Goal: Information Seeking & Learning: Check status

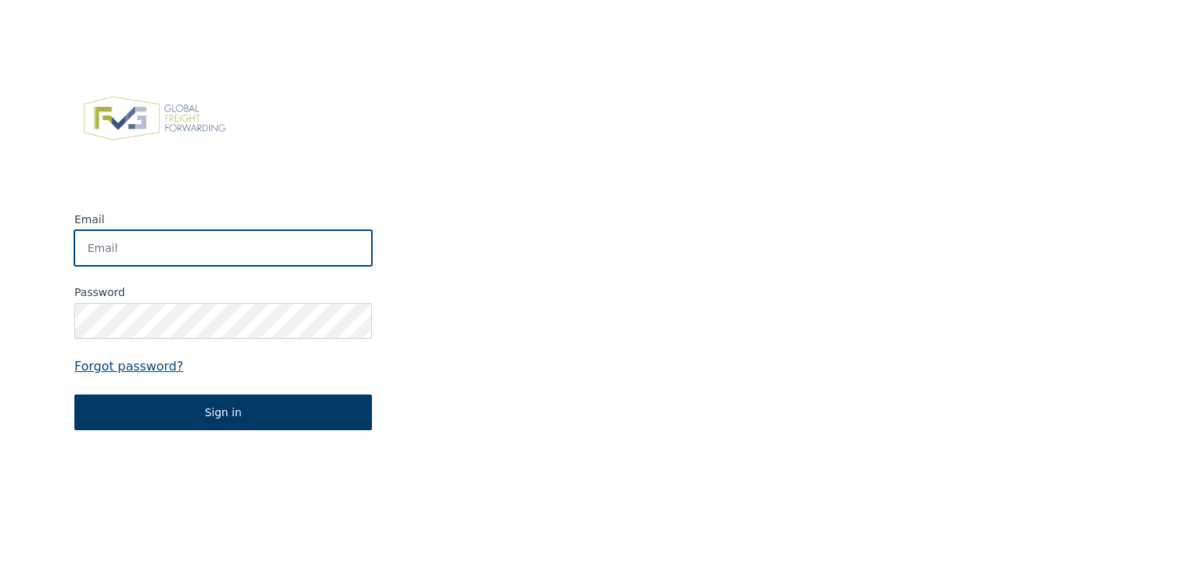
type input "[EMAIL_ADDRESS][DOMAIN_NAME]"
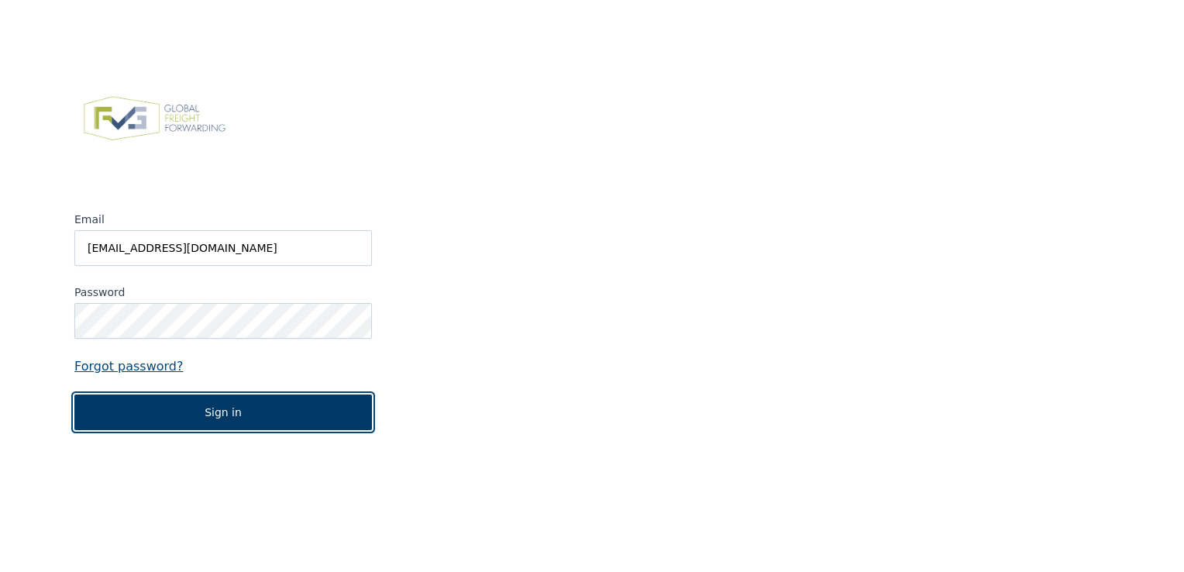
click at [235, 411] on button "Sign in" at bounding box center [223, 412] width 298 height 36
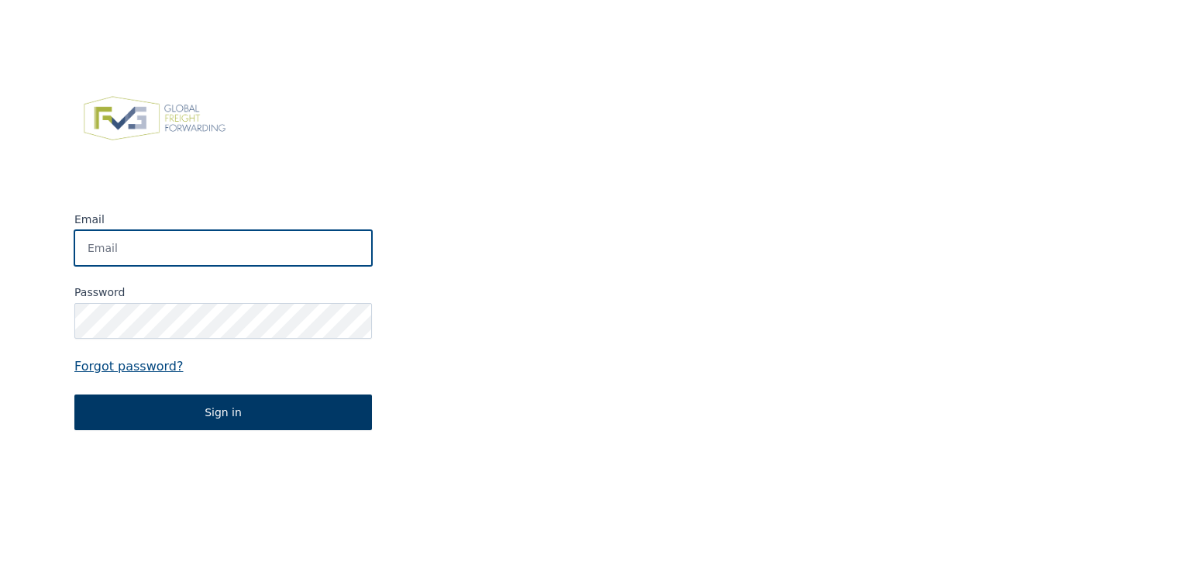
type input "[EMAIL_ADDRESS][DOMAIN_NAME]"
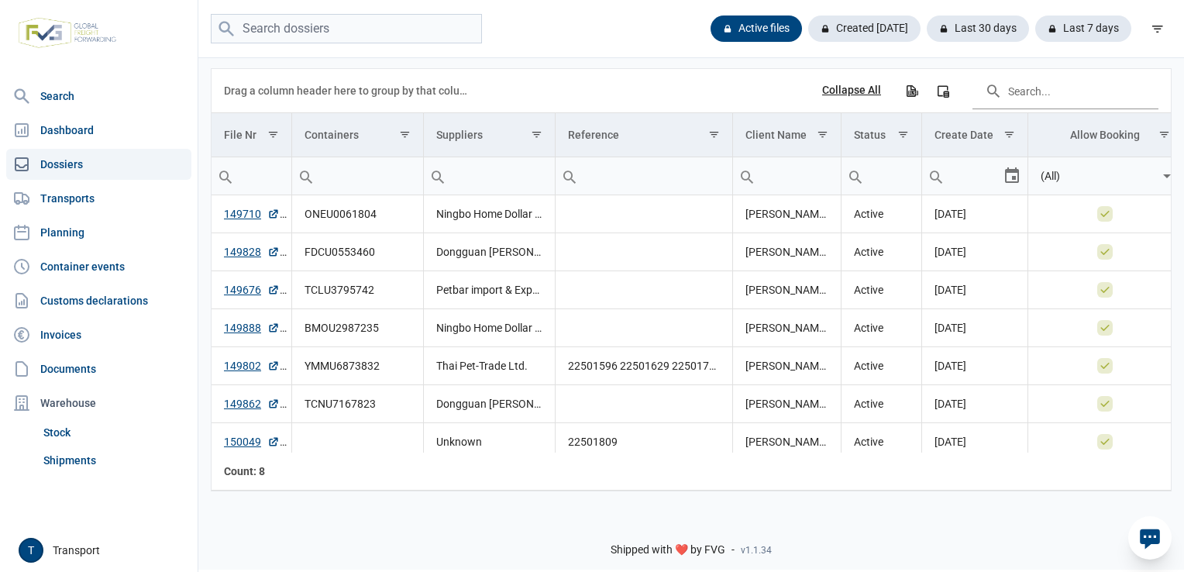
click at [851, 91] on div "Collapse All" at bounding box center [851, 91] width 59 height 14
click at [851, 91] on div "Expand All" at bounding box center [855, 91] width 52 height 14
click at [948, 90] on icon "Column Chooser" at bounding box center [943, 91] width 14 height 14
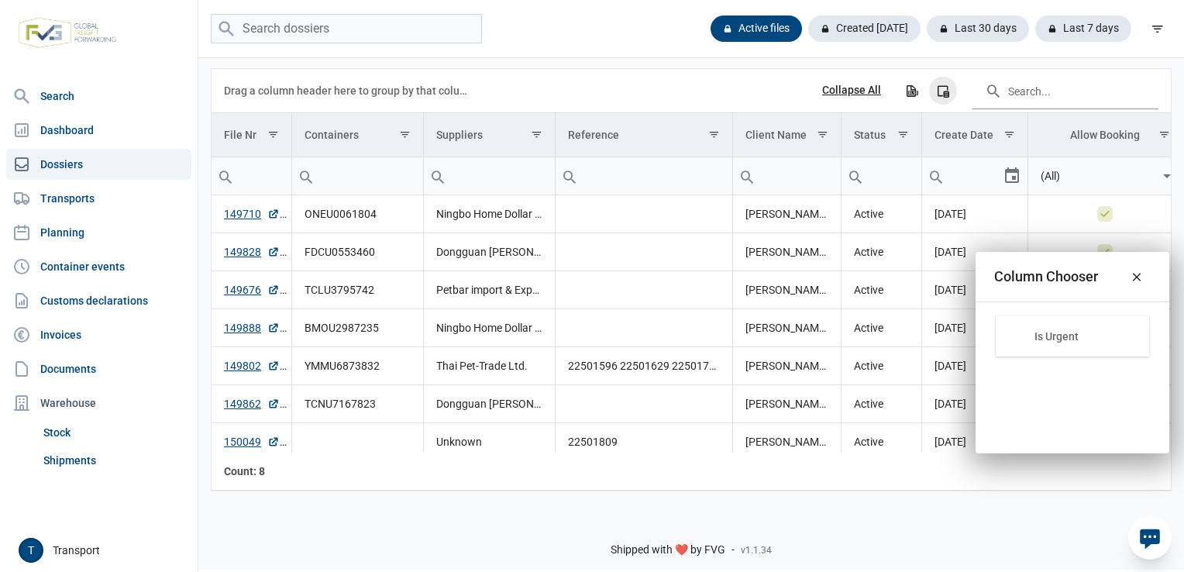
click at [945, 92] on icon "Column Chooser" at bounding box center [943, 91] width 14 height 14
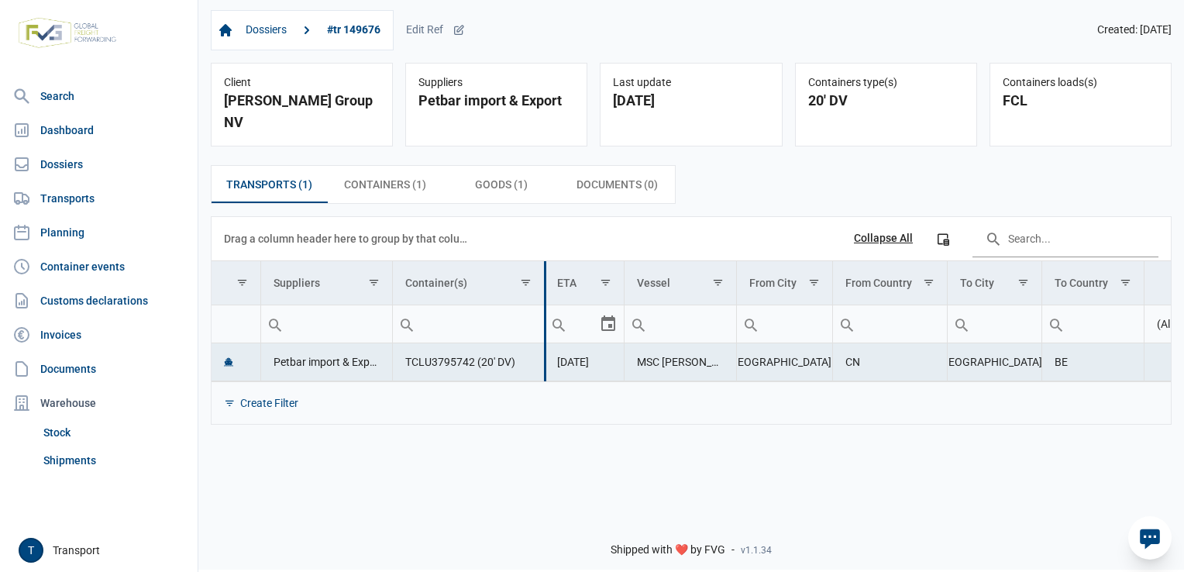
drag, startPoint x: 522, startPoint y: 250, endPoint x: 542, endPoint y: 250, distance: 20.2
click at [542, 250] on div "Data grid with 1 rows and 11 columns Drag a column header here to group by that…" at bounding box center [691, 320] width 959 height 207
click at [401, 175] on span "Containers (1) Containers (1)" at bounding box center [385, 184] width 82 height 19
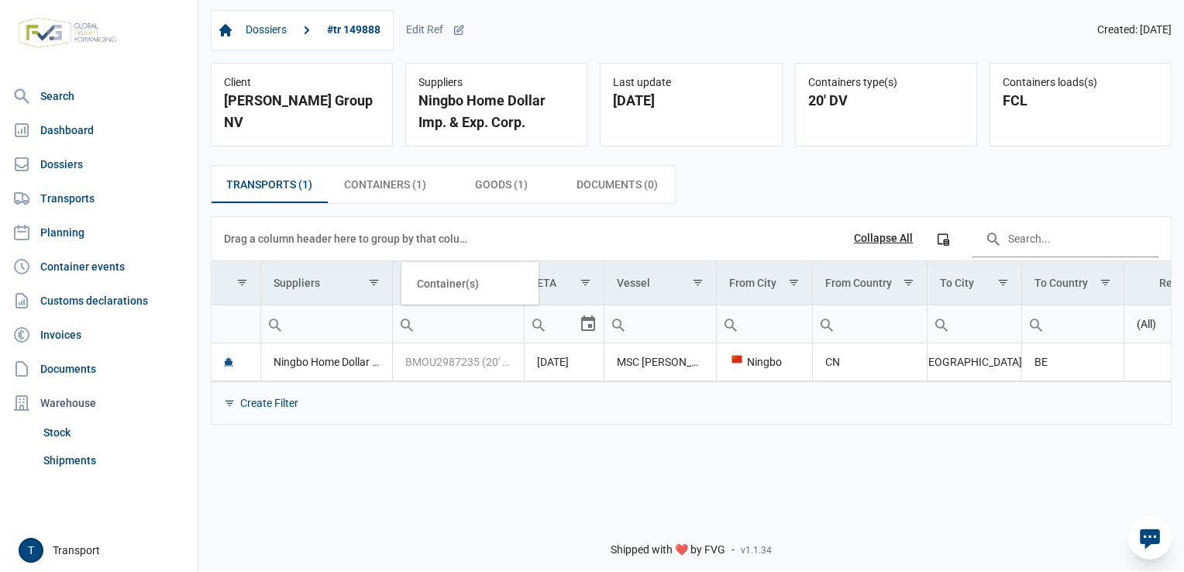
drag, startPoint x: 521, startPoint y: 280, endPoint x: 530, endPoint y: 280, distance: 9.3
click at [530, 280] on body "For evaluation purposes only. Redistribution prohibited. Please register an exi…" at bounding box center [592, 259] width 1184 height 572
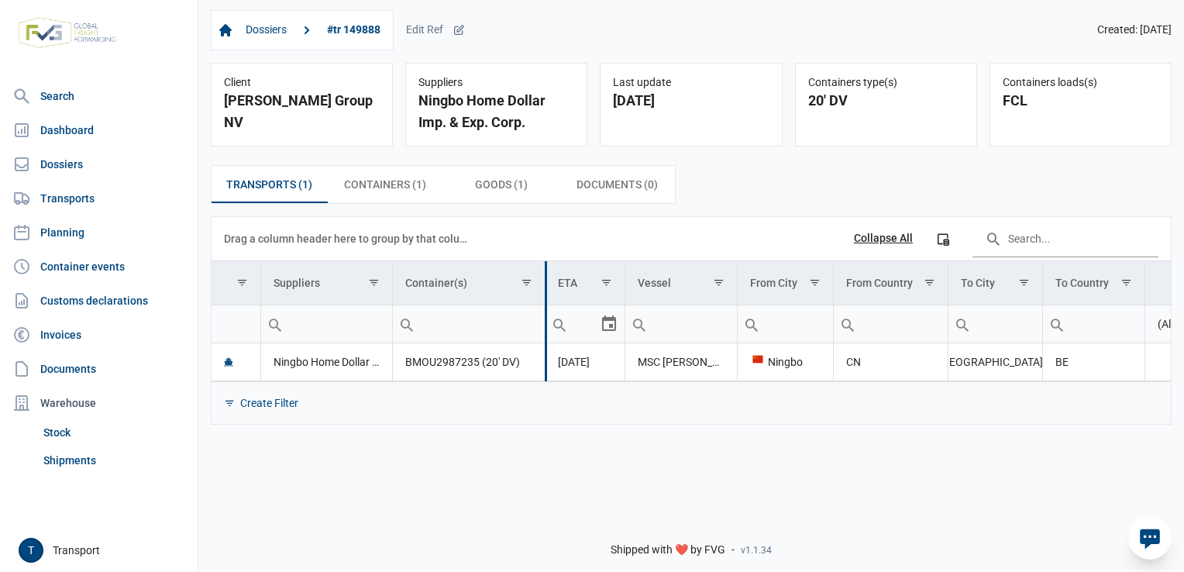
drag, startPoint x: 525, startPoint y: 281, endPoint x: 546, endPoint y: 278, distance: 21.1
click at [546, 278] on div "Data grid with 1 rows and 11 columns Drag a column header here to group by that…" at bounding box center [691, 320] width 959 height 207
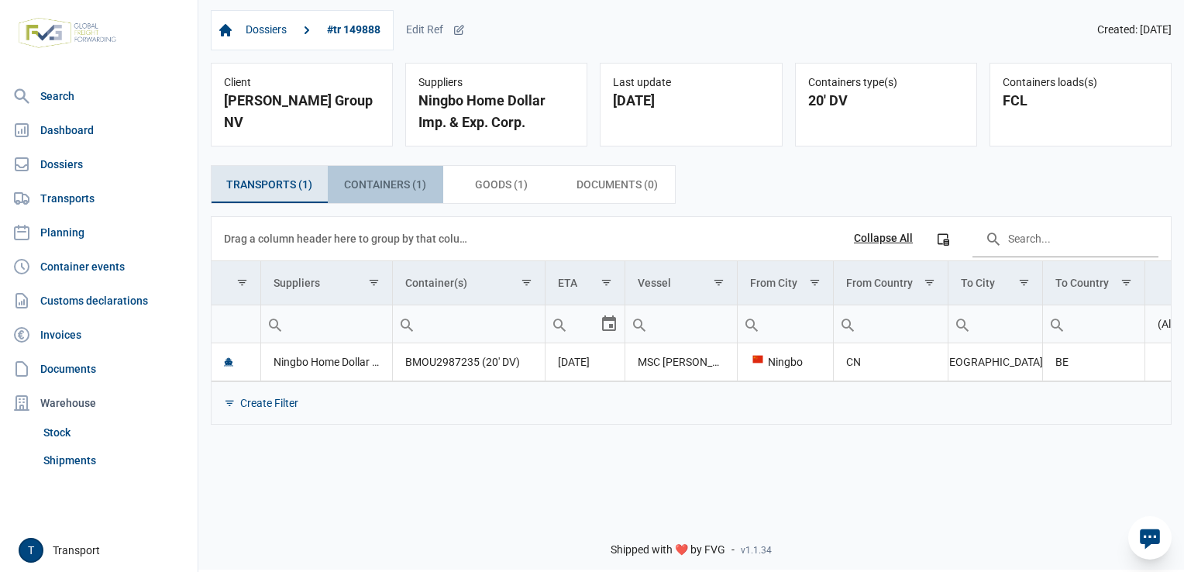
click at [397, 196] on div "Containers (1) Containers (1)" at bounding box center [386, 184] width 116 height 37
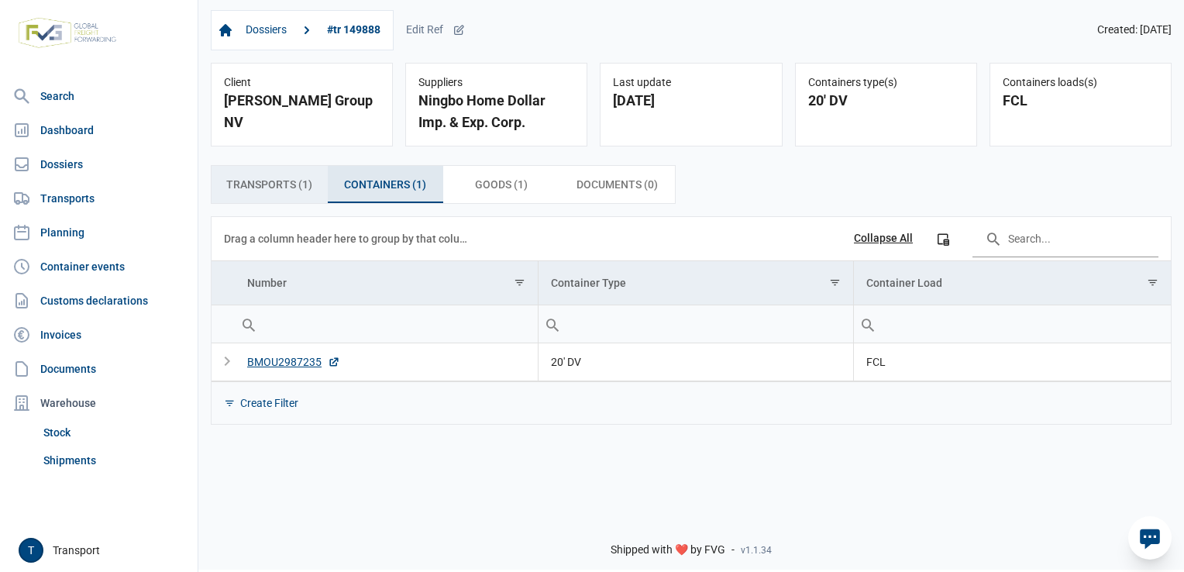
click at [285, 188] on span "Transports (1) Transports (1)" at bounding box center [269, 184] width 86 height 19
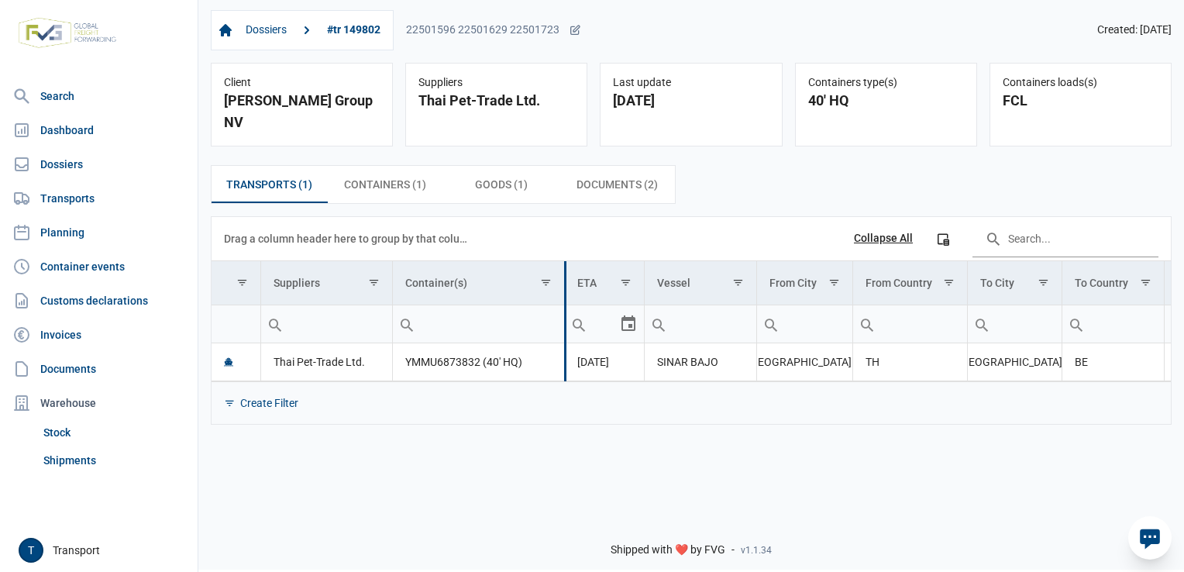
drag, startPoint x: 524, startPoint y: 256, endPoint x: 564, endPoint y: 263, distance: 40.9
click at [564, 263] on div "Data grid with 1 rows and 11 columns Drag a column header here to group by that…" at bounding box center [691, 320] width 959 height 207
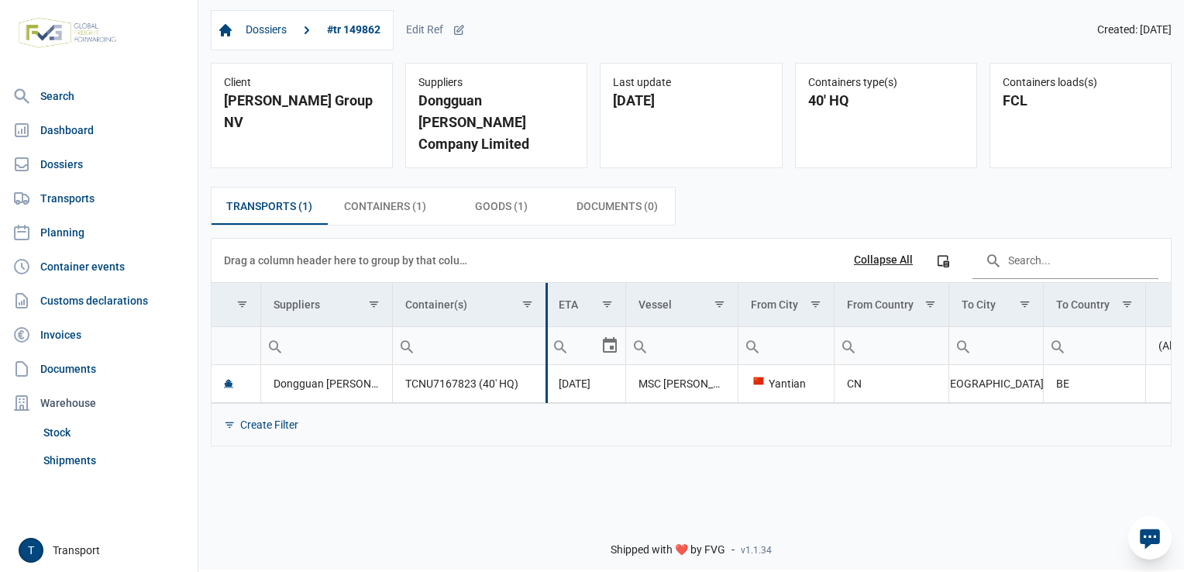
drag, startPoint x: 525, startPoint y: 277, endPoint x: 539, endPoint y: 270, distance: 16.0
click at [546, 277] on div "Data grid with 1 rows and 11 columns Drag a column header here to group by that…" at bounding box center [691, 342] width 959 height 207
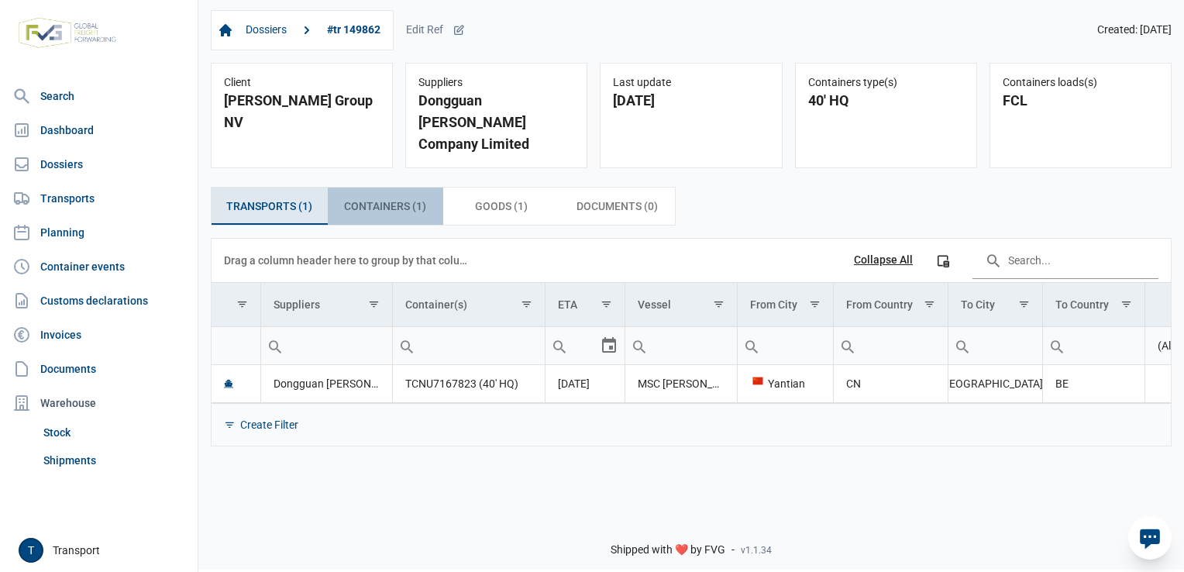
click at [428, 191] on div "Containers (1) Containers (1)" at bounding box center [386, 206] width 116 height 37
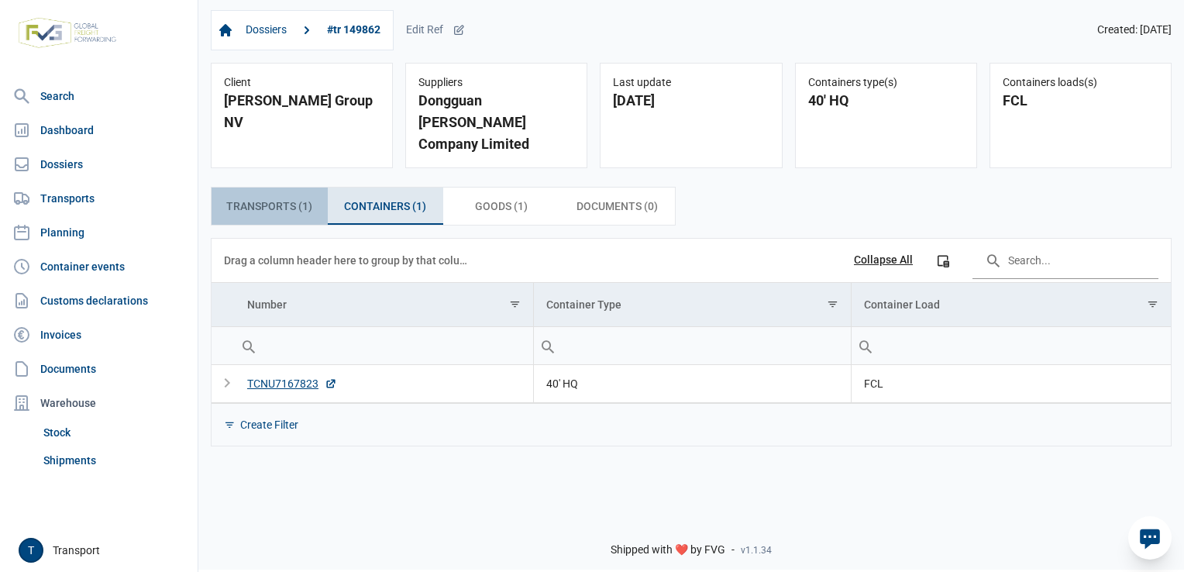
click at [283, 197] on span "Transports (1) Transports (1)" at bounding box center [269, 206] width 86 height 19
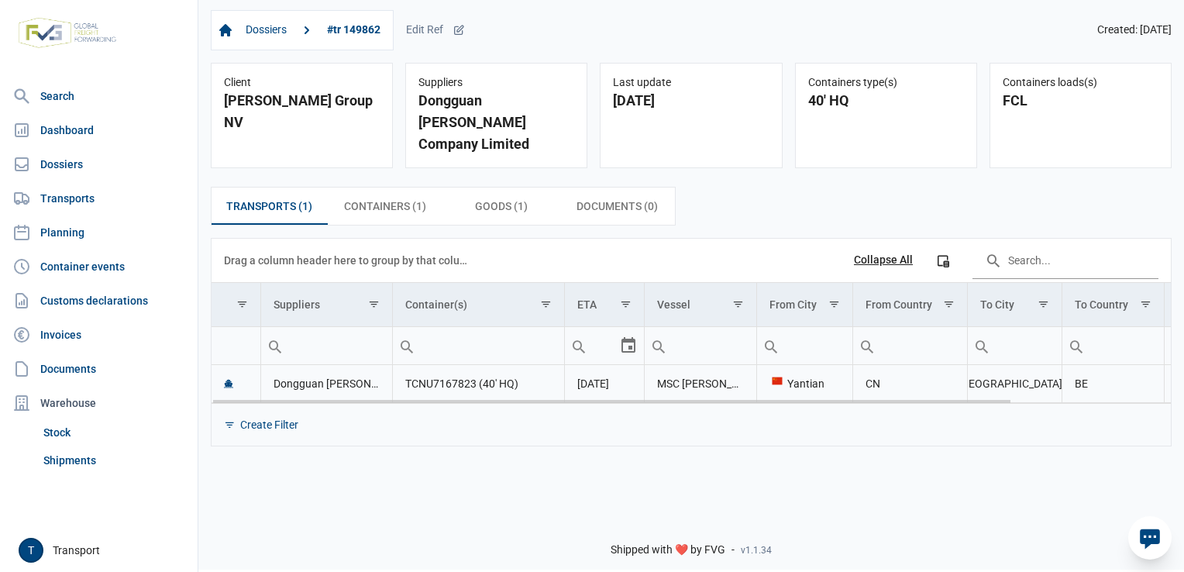
click at [336, 367] on td "Dongguan Yisheng Craft Company Limited" at bounding box center [326, 384] width 132 height 38
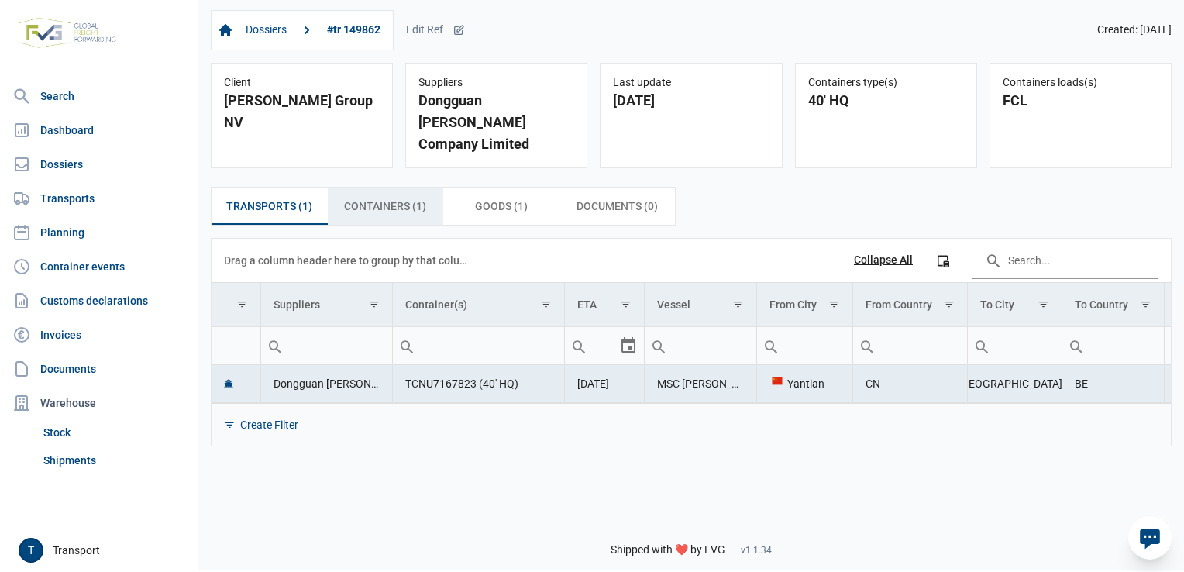
click at [375, 197] on span "Containers (1) Containers (1)" at bounding box center [385, 206] width 82 height 19
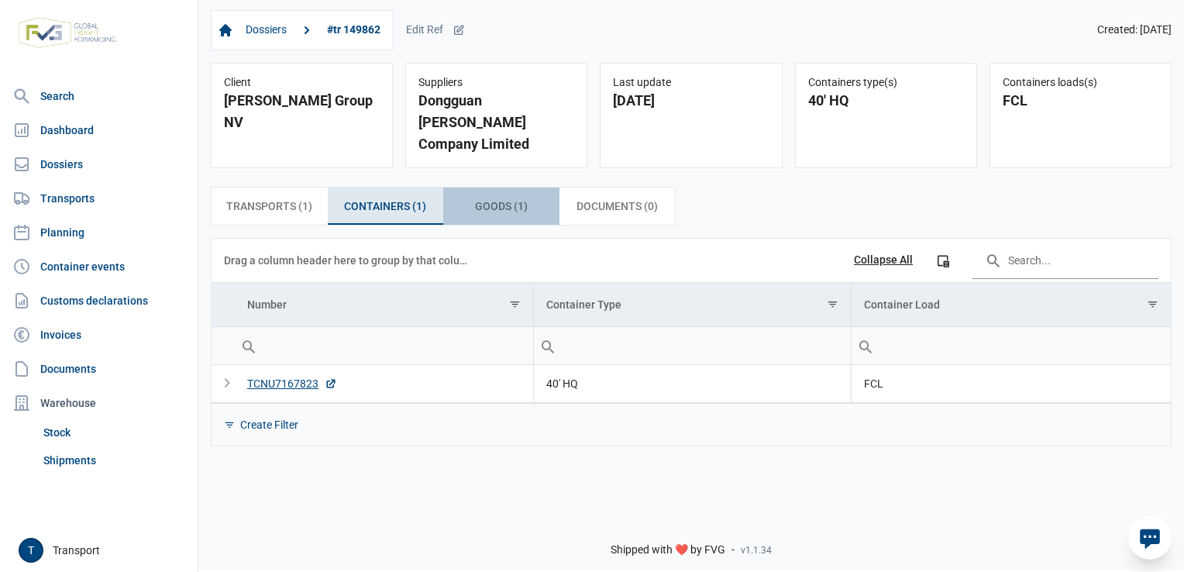
click at [473, 188] on div "Goods (1) Goods (1)" at bounding box center [501, 206] width 116 height 37
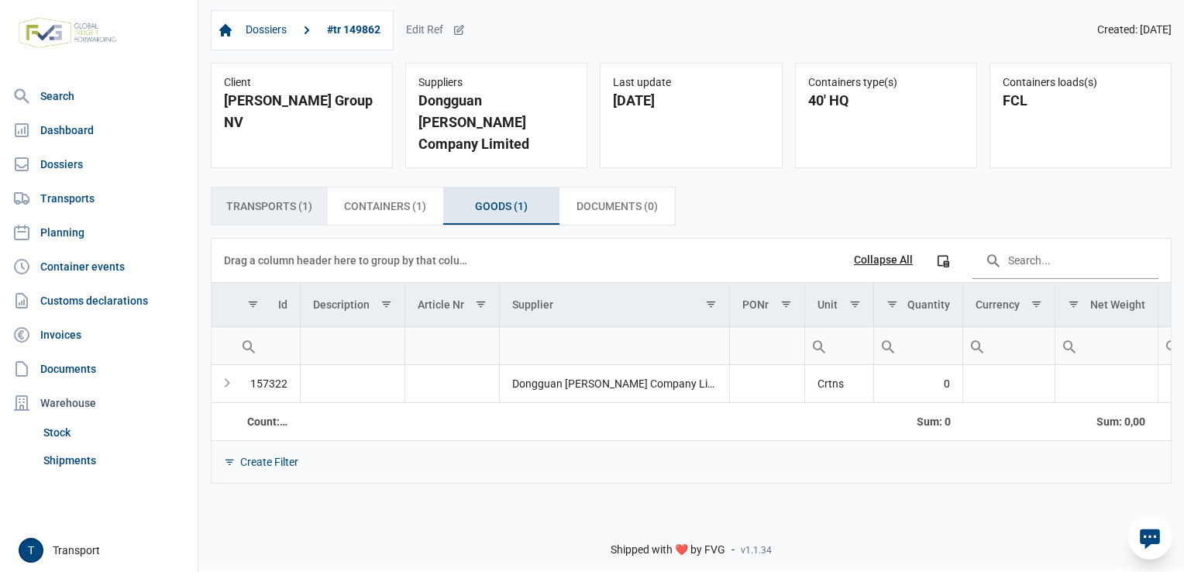
click at [267, 197] on span "Transports (1) Transports (1)" at bounding box center [269, 206] width 86 height 19
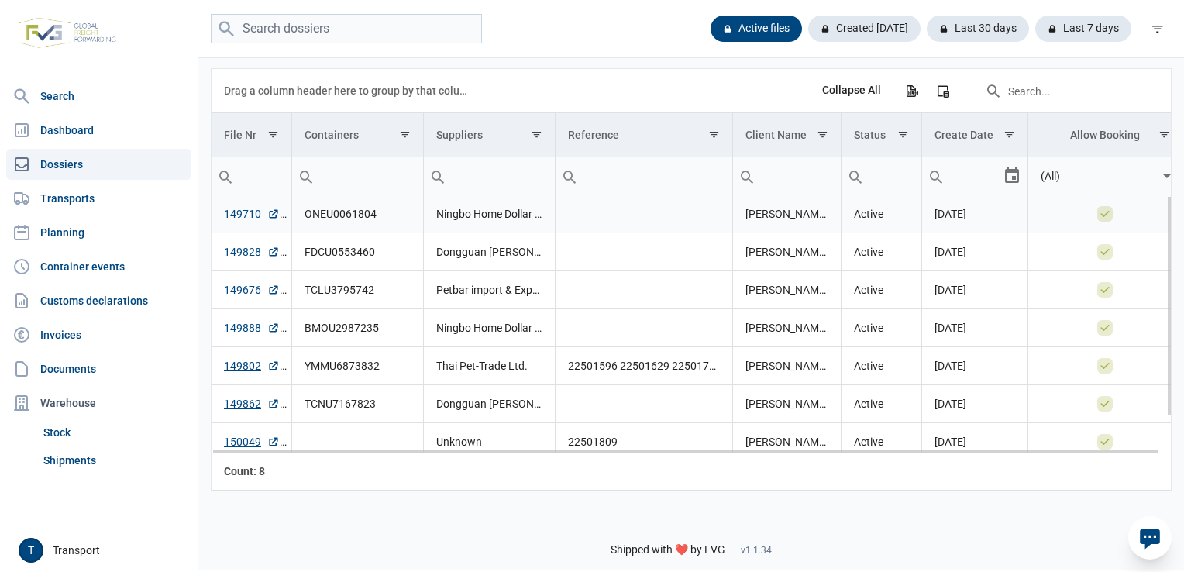
click at [237, 206] on td "149710" at bounding box center [252, 214] width 81 height 38
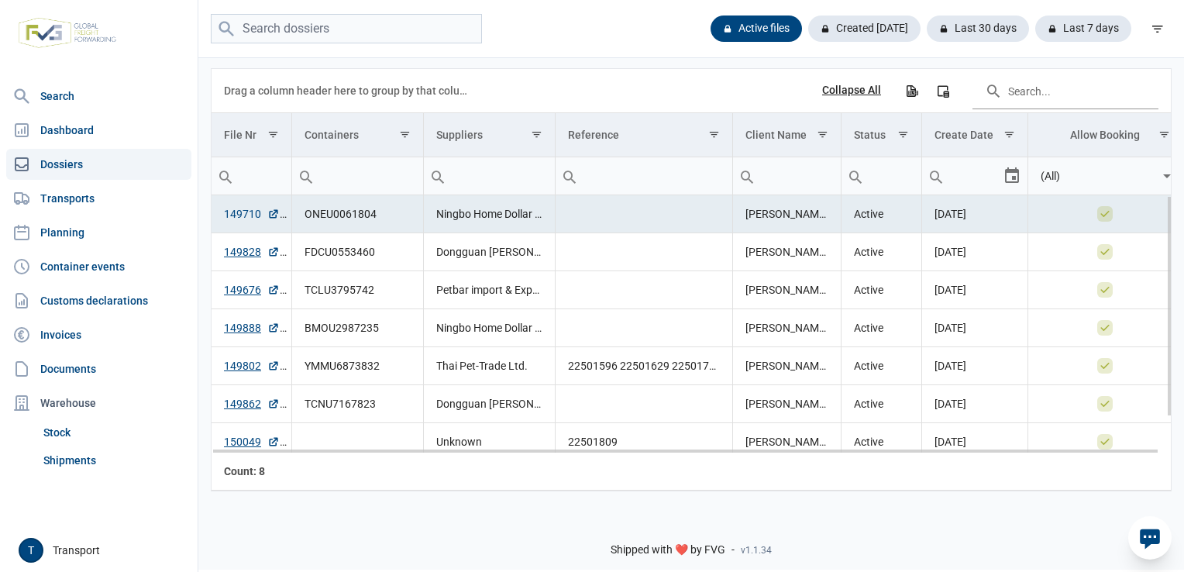
click at [240, 213] on link "149710" at bounding box center [252, 213] width 56 height 15
click at [251, 253] on link "149828" at bounding box center [252, 251] width 56 height 15
